Goal: Task Accomplishment & Management: Manage account settings

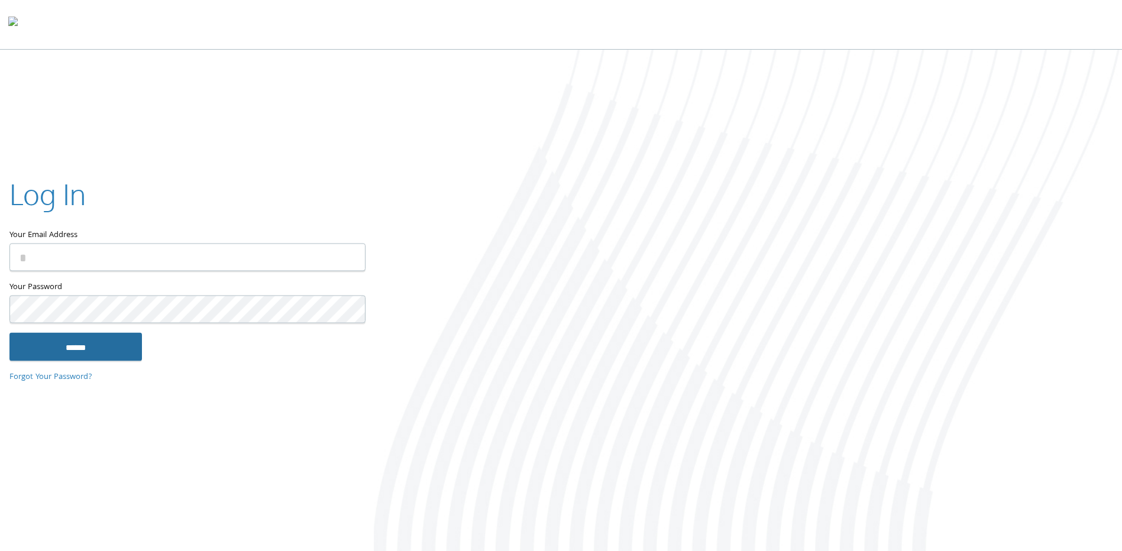
type input "**********"
click at [83, 349] on input "******" at bounding box center [75, 347] width 132 height 28
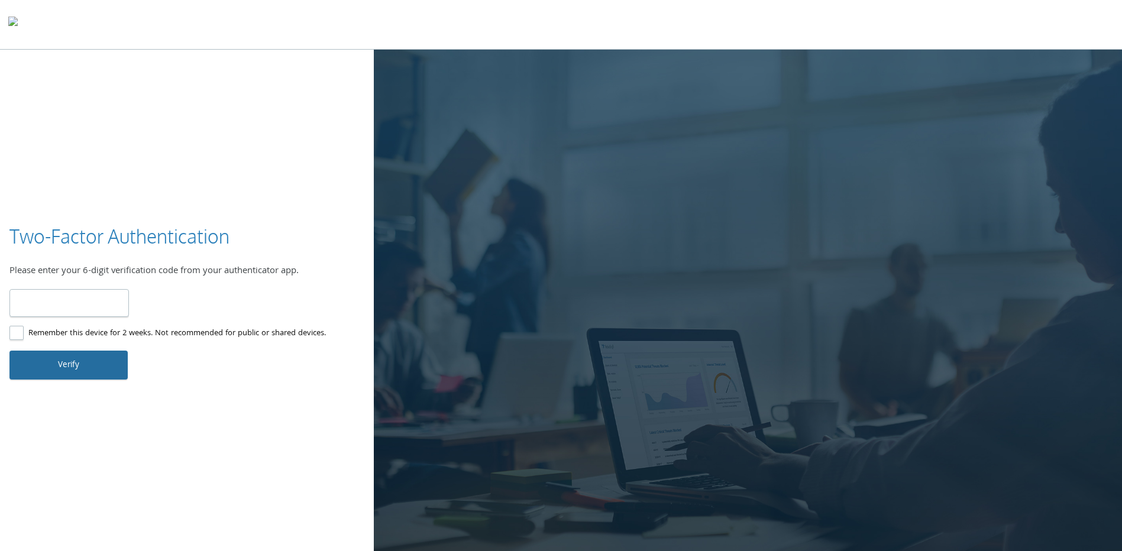
type input "******"
click at [90, 361] on button "Verify" at bounding box center [68, 365] width 118 height 28
